Goal: Task Accomplishment & Management: Complete application form

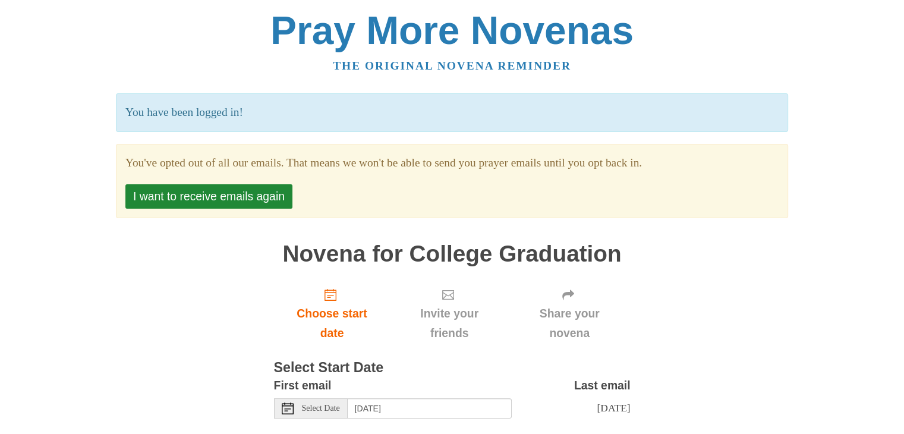
click at [373, 184] on div "I want to receive emails again" at bounding box center [451, 196] width 653 height 24
click at [321, 319] on span "Choose start date" at bounding box center [332, 323] width 93 height 39
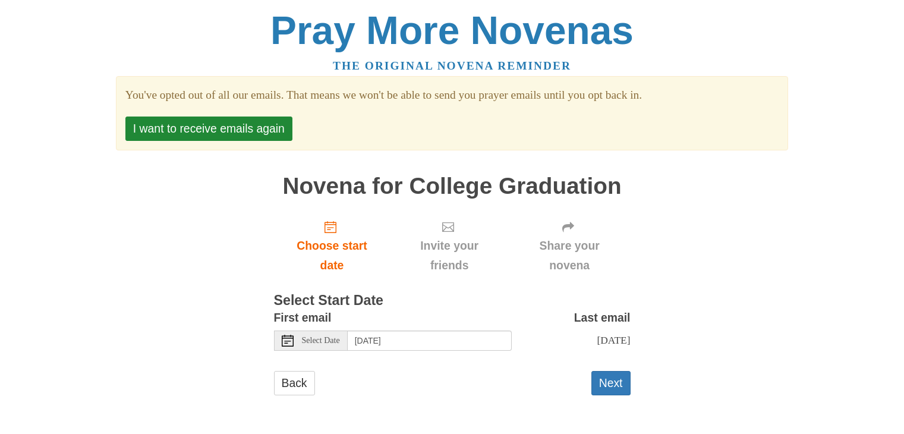
scroll to position [7, 0]
click at [615, 388] on button "Next" at bounding box center [610, 383] width 39 height 24
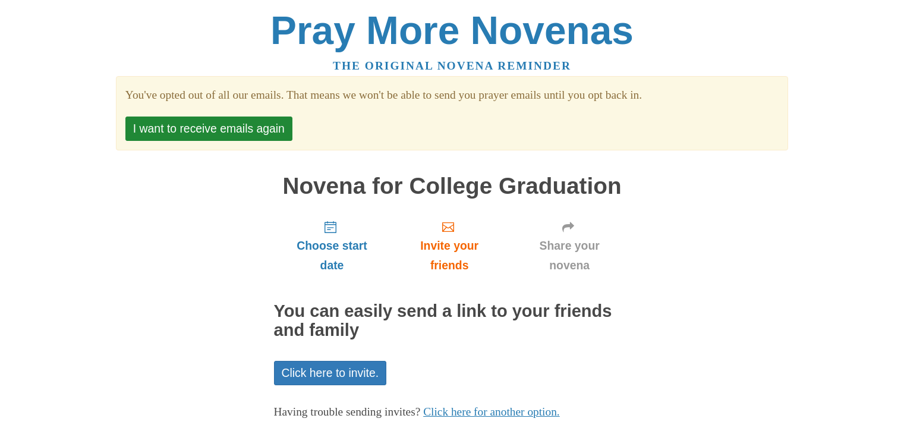
scroll to position [63, 0]
